Goal: Communication & Community: Answer question/provide support

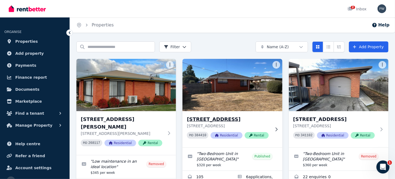
click at [244, 96] on img at bounding box center [232, 85] width 105 height 55
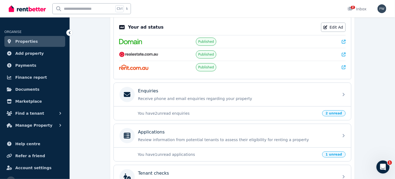
scroll to position [124, 0]
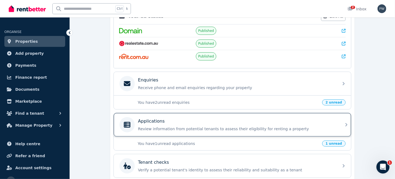
click at [161, 122] on p "Applications" at bounding box center [151, 121] width 27 height 7
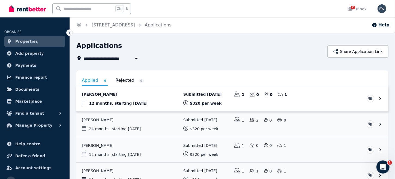
click at [105, 99] on link "View application: Bundu Henry Chukwuedo" at bounding box center [232, 98] width 312 height 25
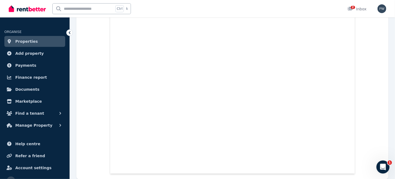
scroll to position [3546, 0]
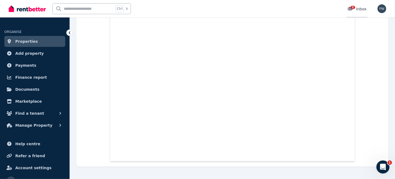
click at [353, 9] on span "2" at bounding box center [353, 7] width 4 height 3
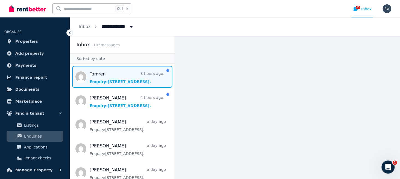
click at [94, 80] on span "Message list" at bounding box center [122, 77] width 105 height 22
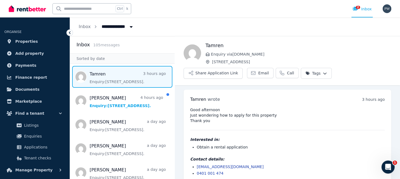
scroll to position [8, 0]
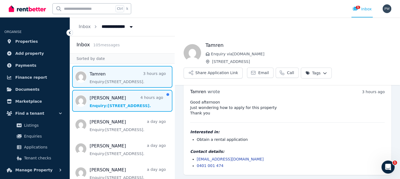
click at [101, 104] on span "Message list" at bounding box center [122, 101] width 105 height 22
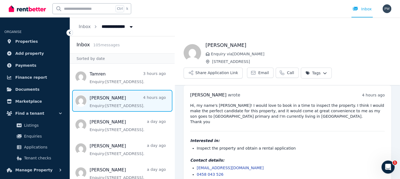
scroll to position [13, 0]
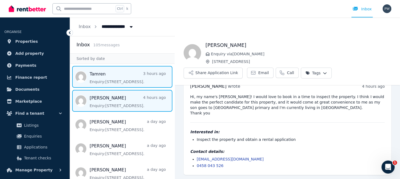
click at [97, 75] on span "Message list" at bounding box center [122, 77] width 105 height 22
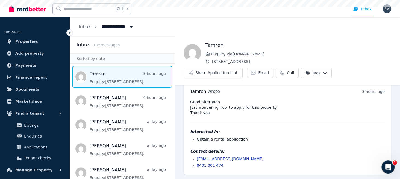
scroll to position [8, 0]
drag, startPoint x: 236, startPoint y: 159, endPoint x: 195, endPoint y: 159, distance: 41.2
click at [194, 159] on ul "tamm17@outlook.com 0401 001 474" at bounding box center [287, 163] width 194 height 12
copy link "tamm17@outlook.com"
click at [287, 129] on div "Good afternoon Just wondering how to apply for this property Thank you Interest…" at bounding box center [287, 134] width 194 height 69
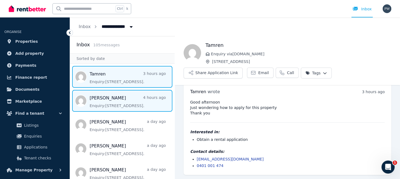
click at [111, 100] on span "Message list" at bounding box center [122, 101] width 105 height 22
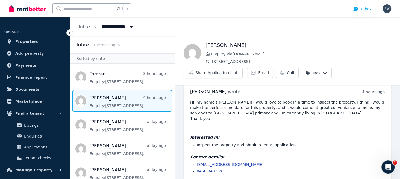
scroll to position [13, 0]
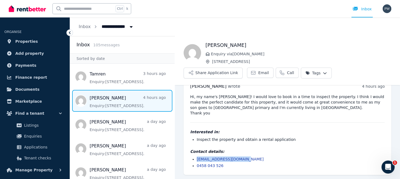
drag, startPoint x: 236, startPoint y: 158, endPoint x: 196, endPoint y: 156, distance: 39.6
click at [196, 156] on div "Contact details: jackstar121@hotmail.com 0458 043 526" at bounding box center [287, 159] width 194 height 20
copy link "jackstar121@hotmail.com"
click at [386, 8] on img "button" at bounding box center [386, 8] width 9 height 9
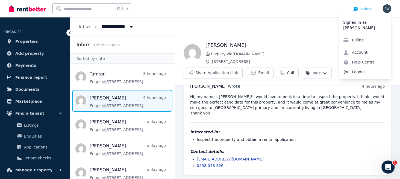
click at [354, 71] on span "Logout" at bounding box center [365, 72] width 52 height 10
